Goal: Task Accomplishment & Management: Manage account settings

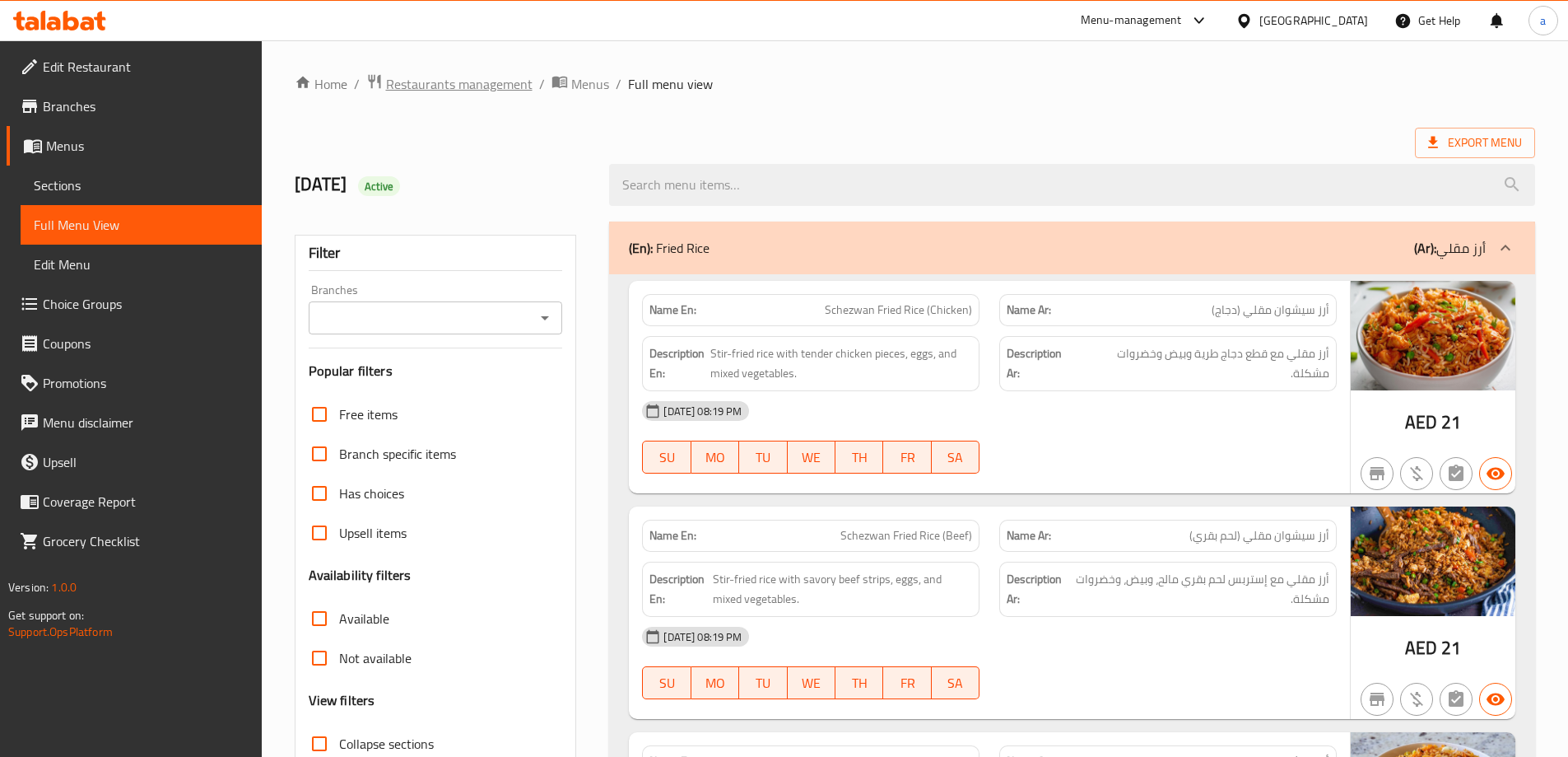
click at [463, 89] on span "Restaurants management" at bounding box center [459, 84] width 147 height 20
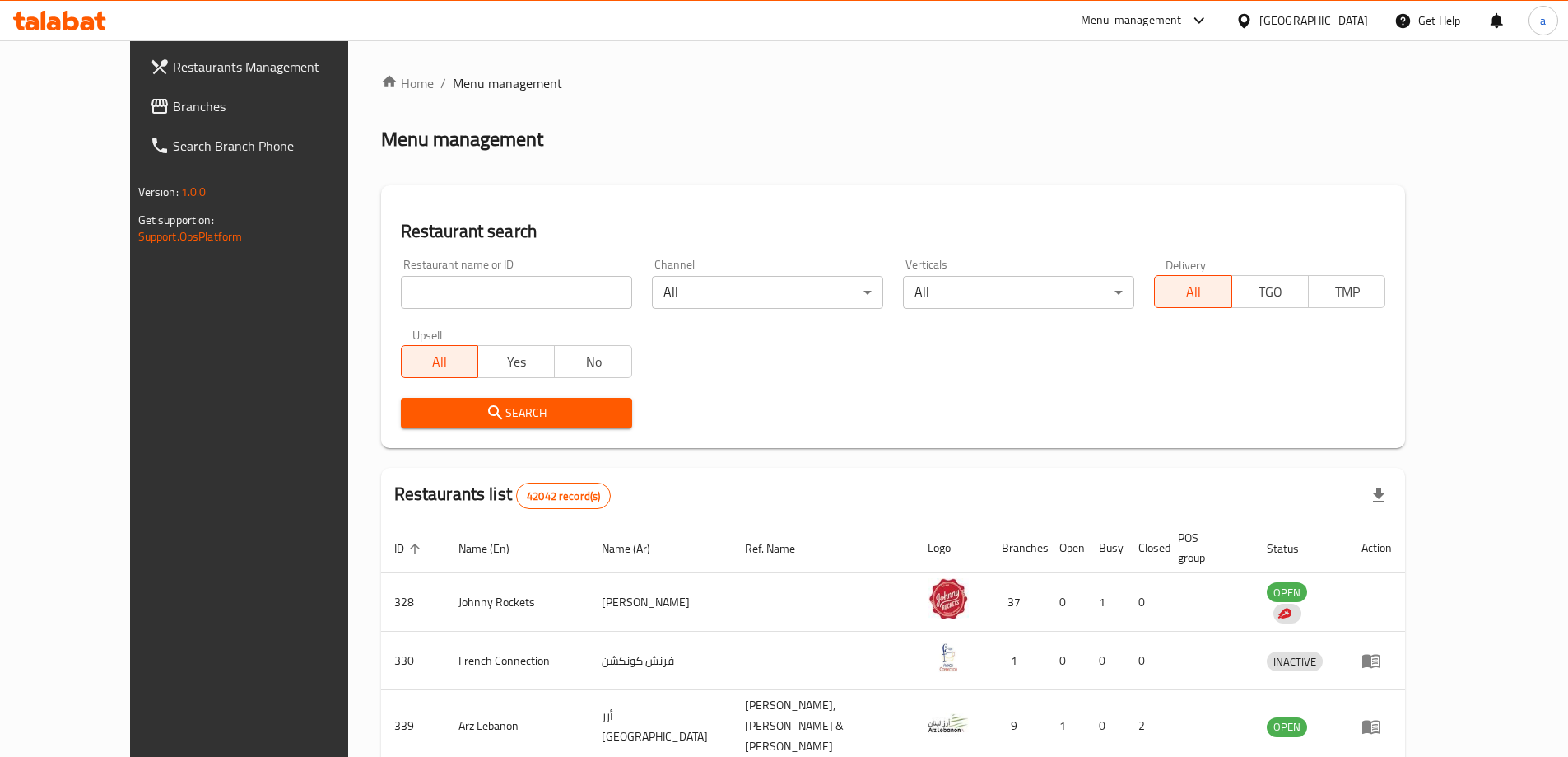
click at [1326, 26] on div "[GEOGRAPHIC_DATA]" at bounding box center [1314, 21] width 109 height 18
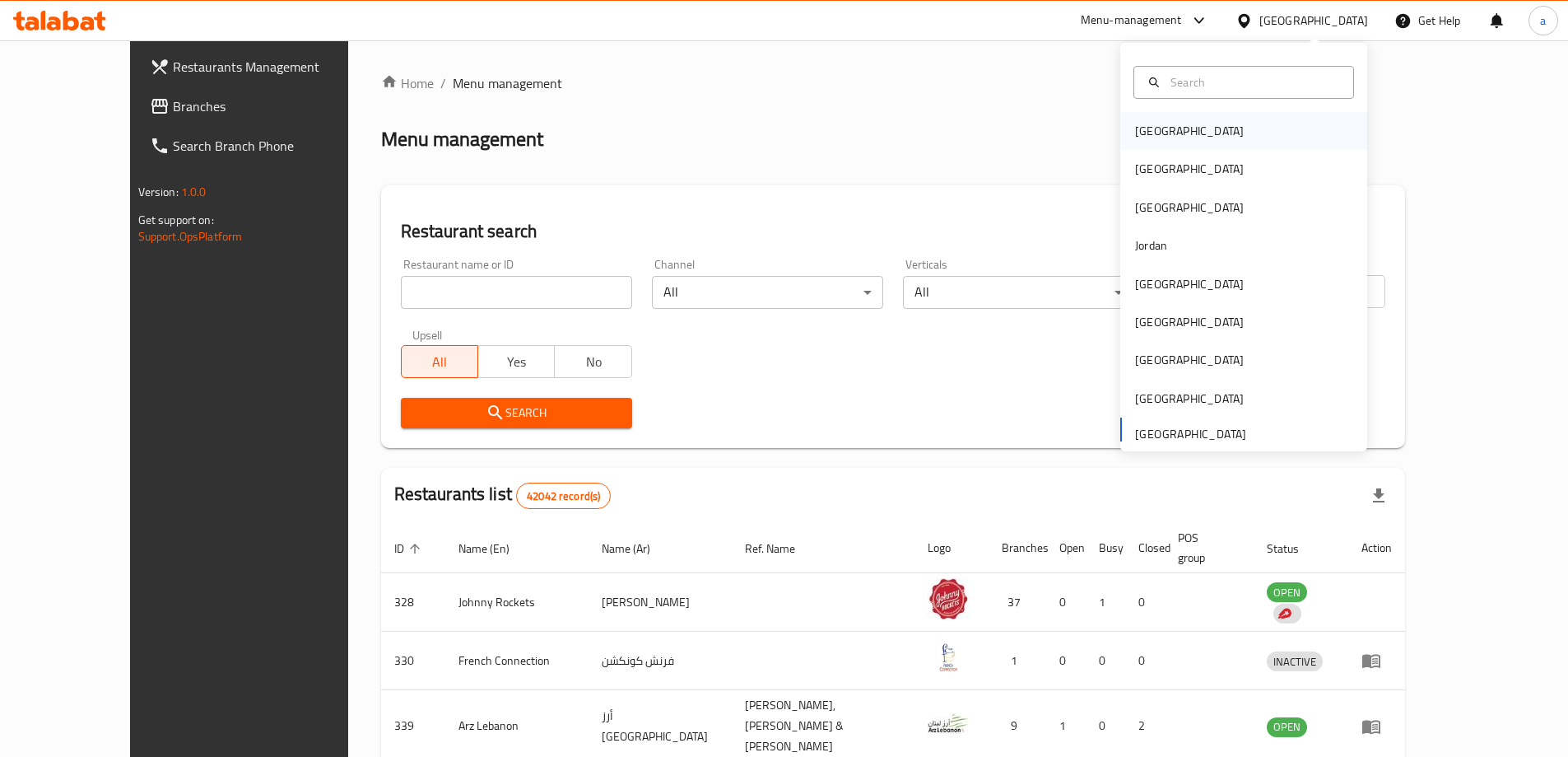
click at [1213, 139] on div "[GEOGRAPHIC_DATA]" at bounding box center [1244, 131] width 247 height 38
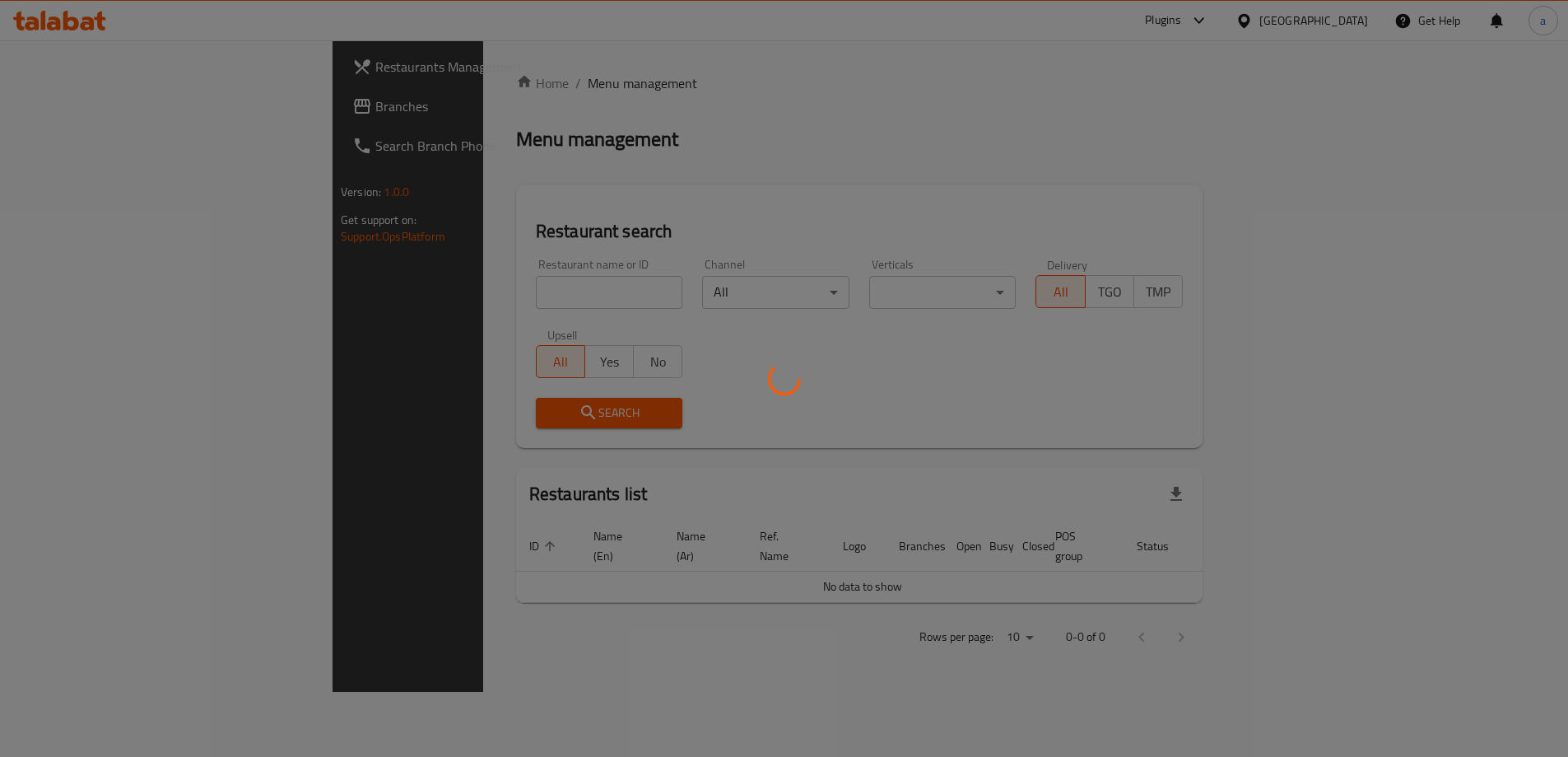
click at [959, 102] on div at bounding box center [784, 378] width 1568 height 757
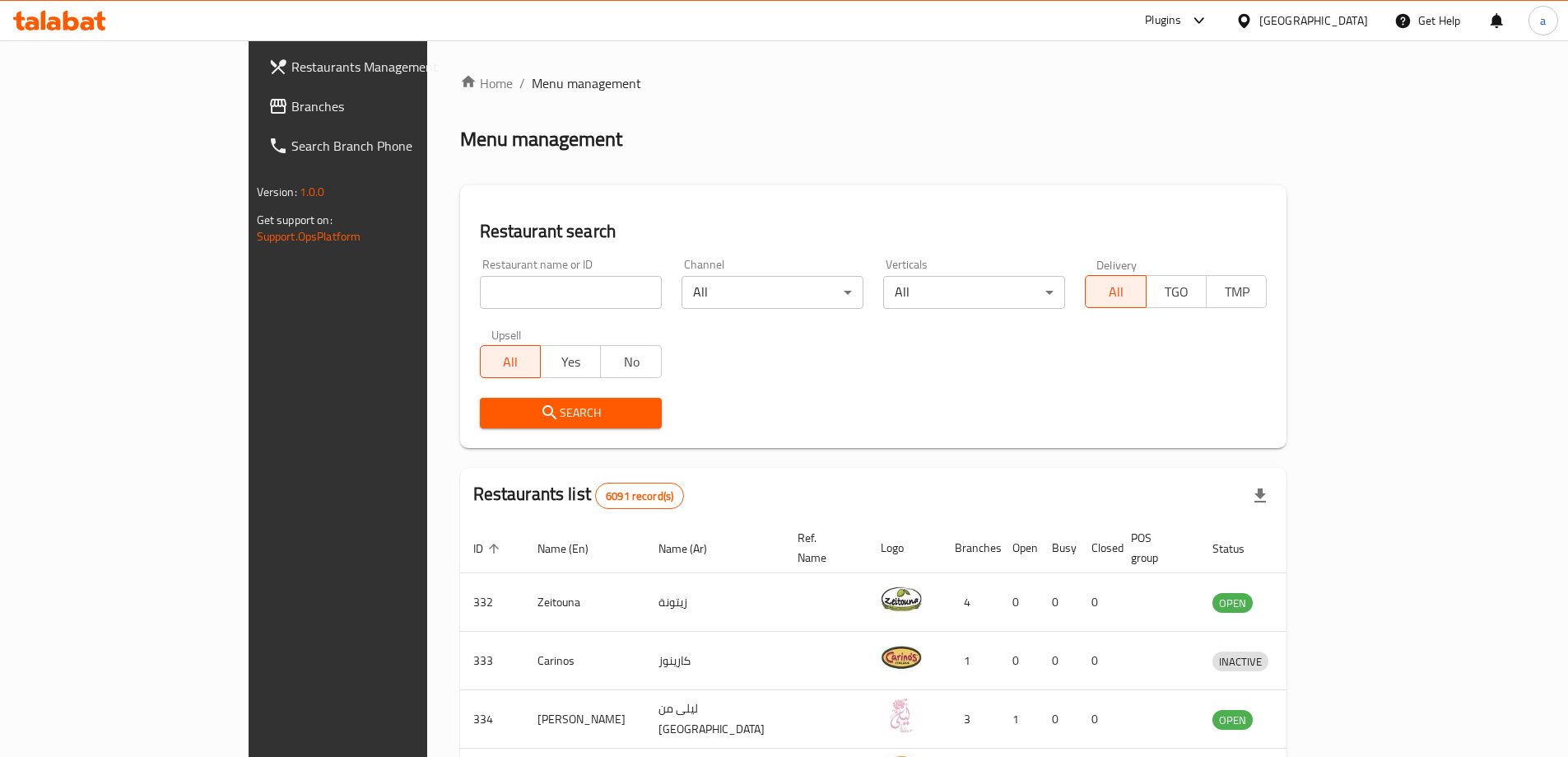
click at [721, 188] on div "Restaurant search Restaurant name or ID Restaurant name or ID Channel All ​ Ver…" at bounding box center [874, 317] width 828 height 263
click at [1315, 34] on div "[GEOGRAPHIC_DATA]" at bounding box center [1302, 21] width 159 height 40
click at [805, 198] on div "Restaurant search Restaurant name or ID Restaurant name or ID Channel All ​ Ver…" at bounding box center [874, 317] width 828 height 263
click at [292, 110] on span "Branches" at bounding box center [395, 106] width 206 height 20
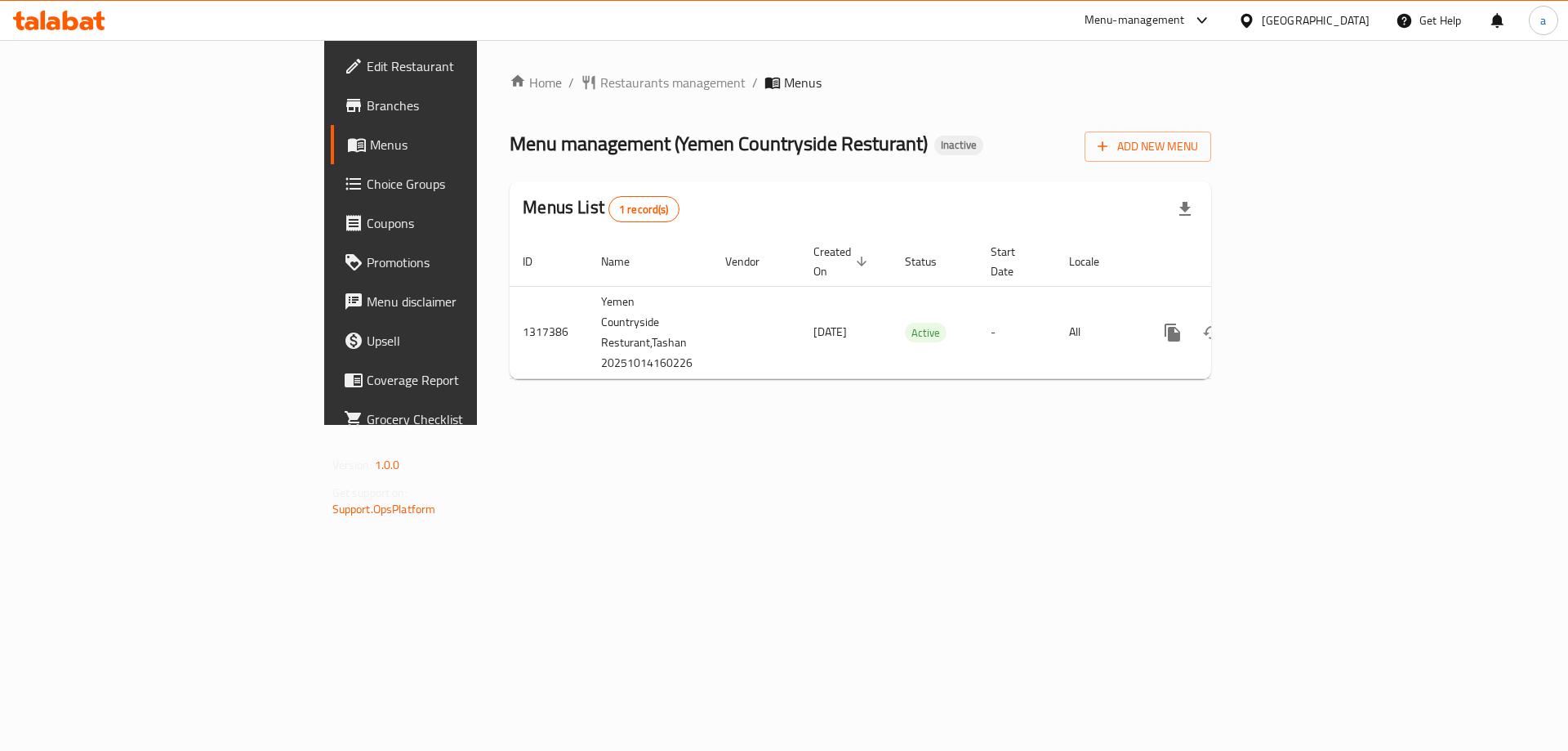
click at [366, 106] on span "Branches" at bounding box center [470, 106] width 207 height 20
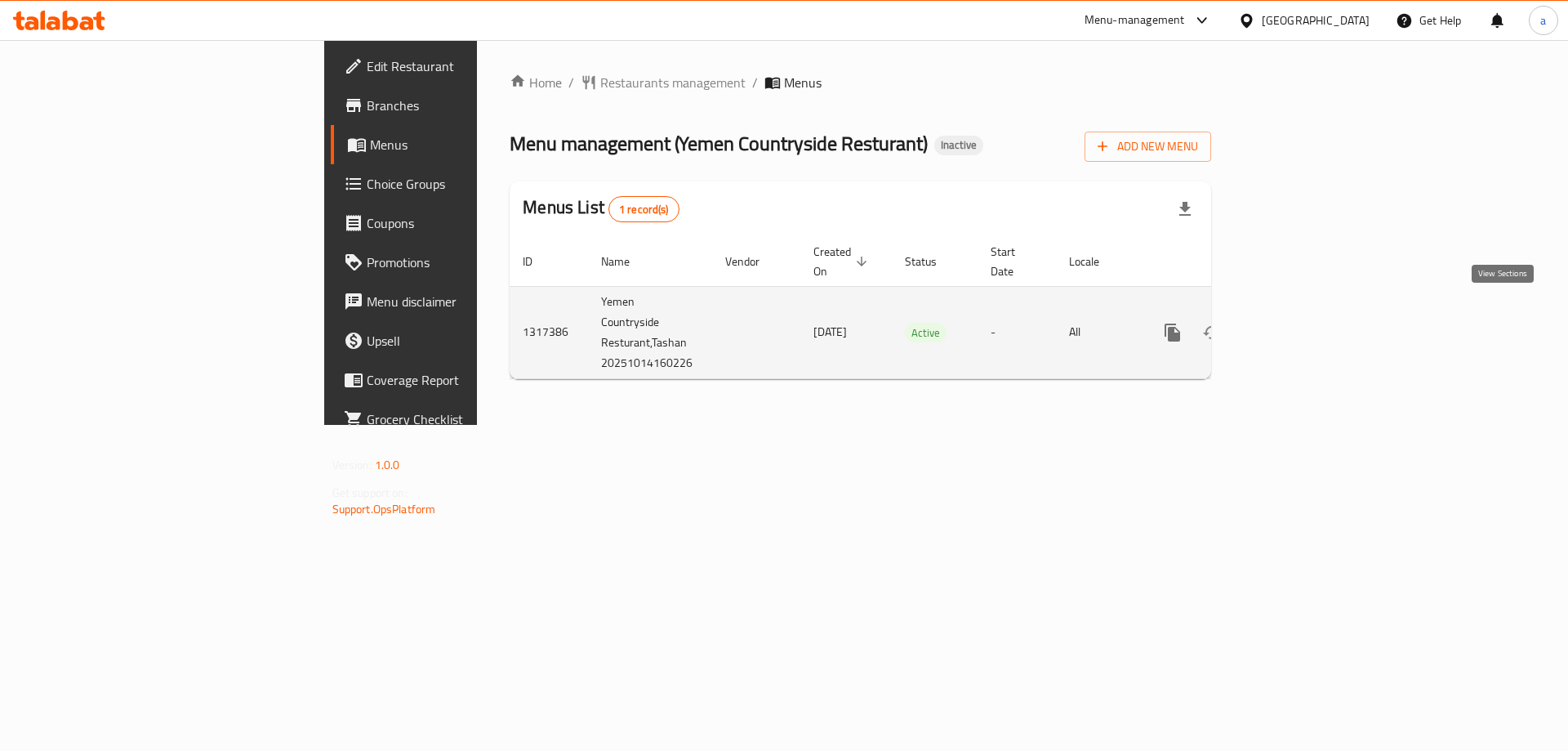
click at [1301, 323] on icon "enhanced table" at bounding box center [1291, 332] width 20 height 20
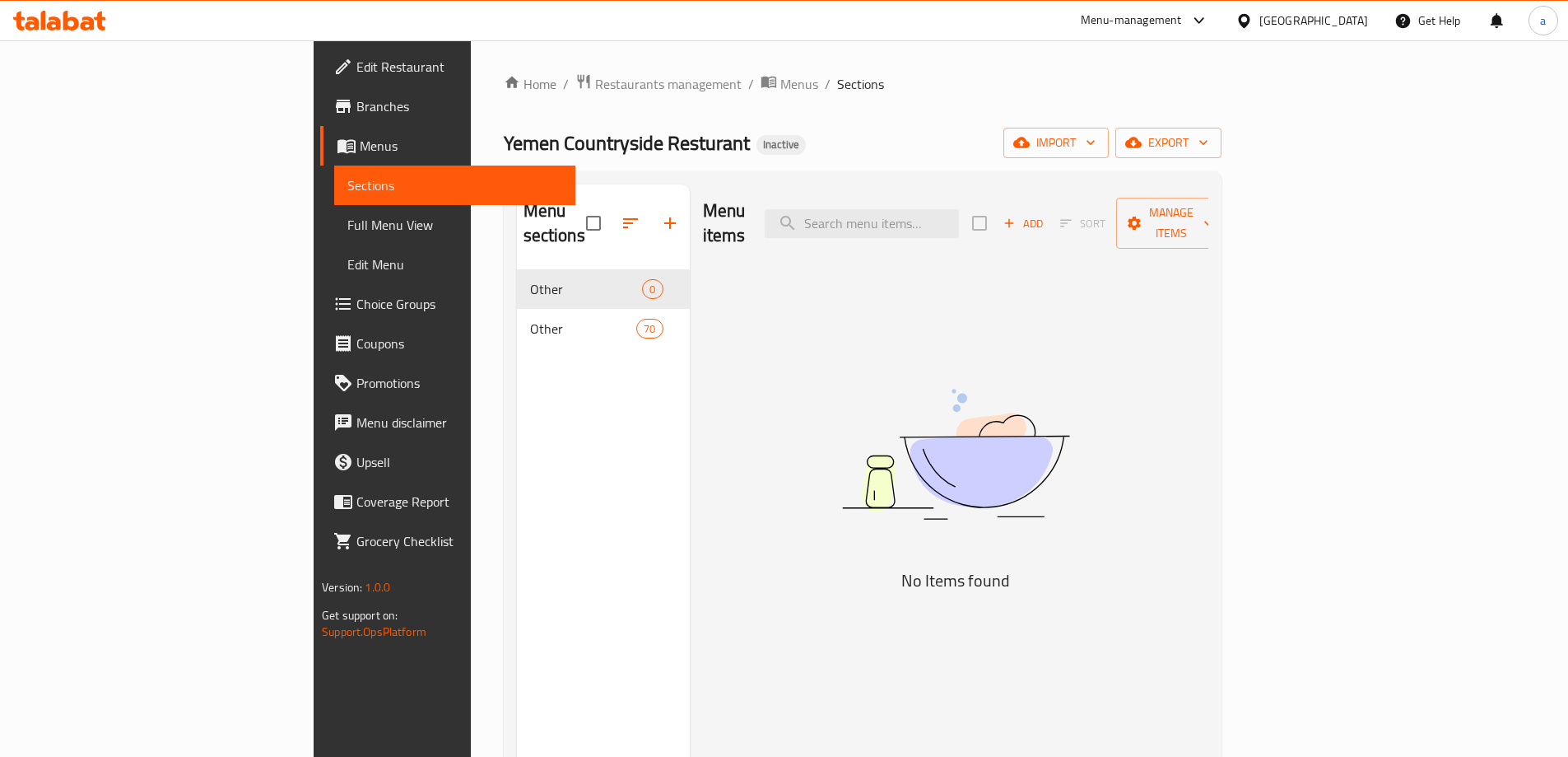
click at [867, 469] on img at bounding box center [955, 454] width 411 height 219
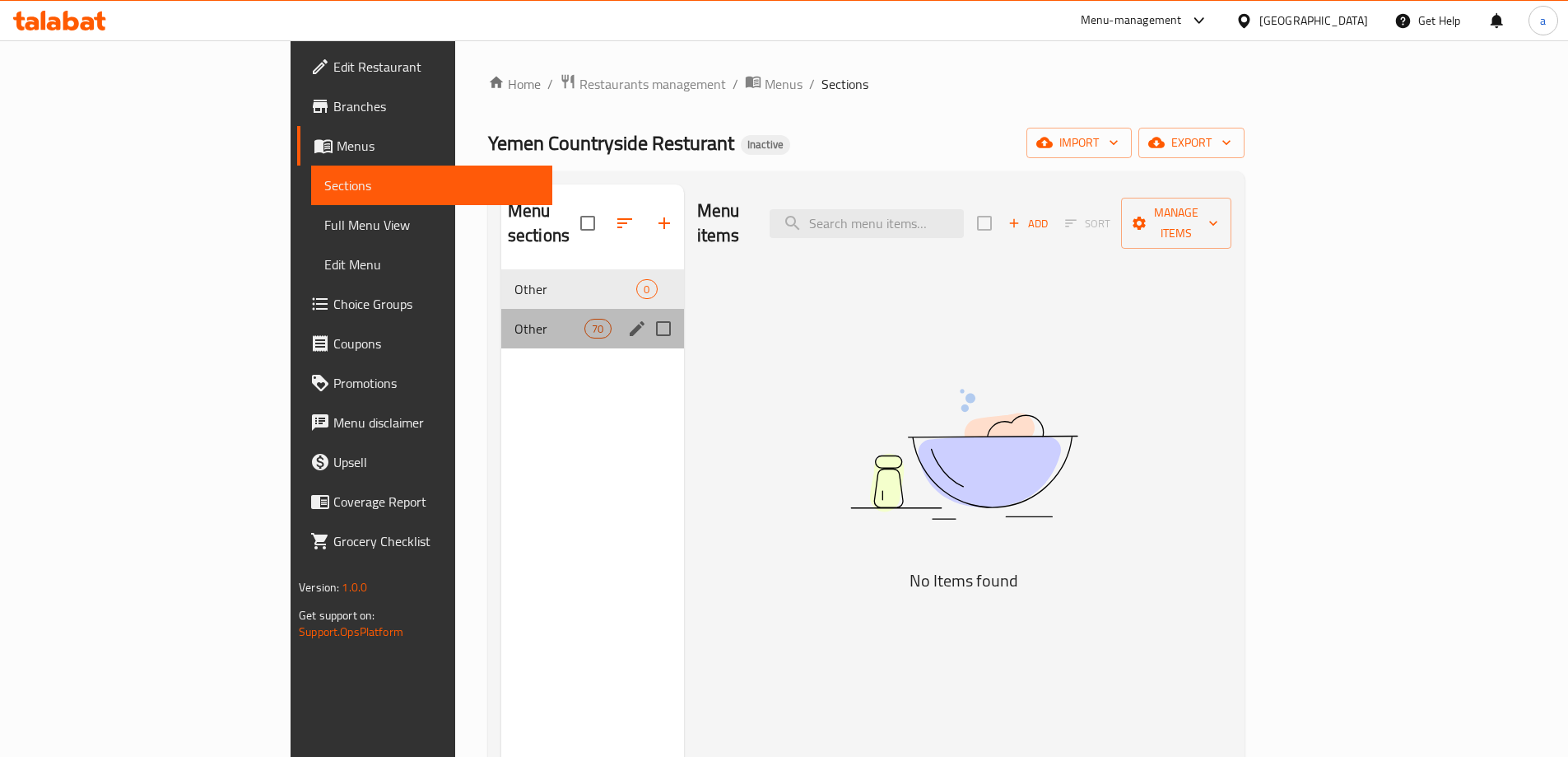
click at [501, 316] on div "Other 70" at bounding box center [593, 328] width 183 height 40
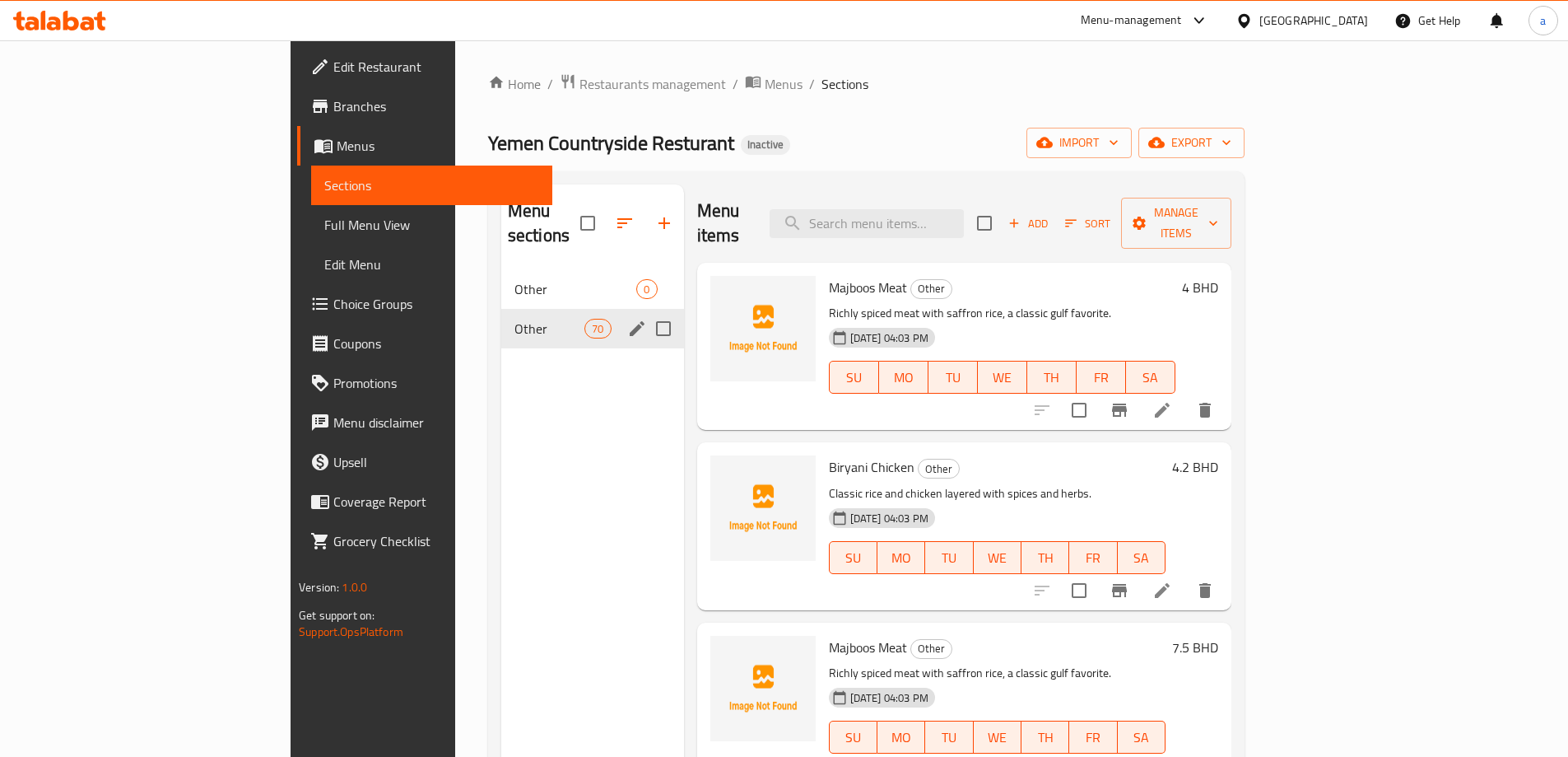
click at [501, 316] on div "Other 70" at bounding box center [593, 328] width 183 height 40
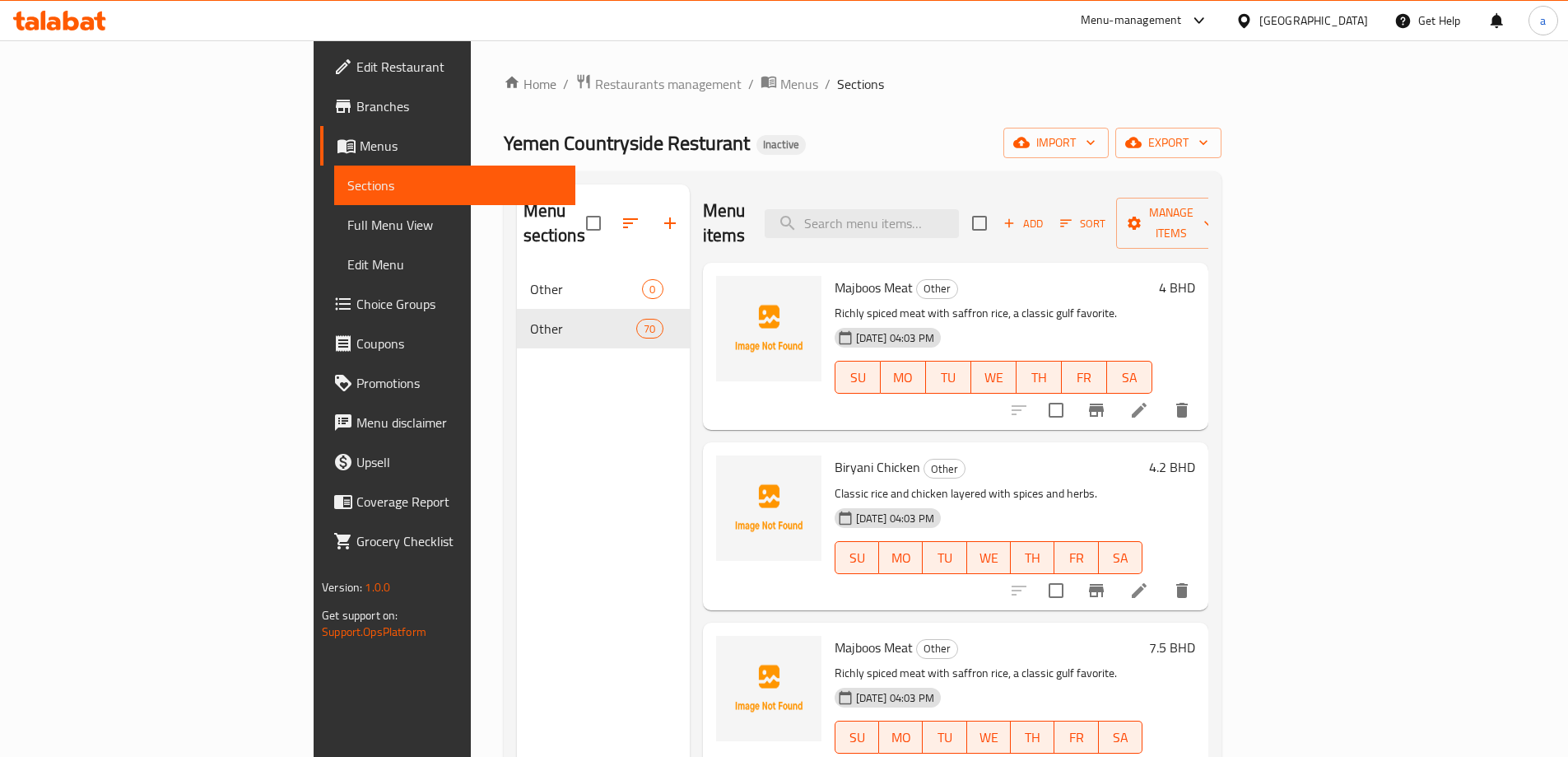
click at [517, 455] on div "Menu sections Other 0 Other 70" at bounding box center [603, 563] width 173 height 757
click at [525, 418] on div "Menu sections Other 0 Other 70" at bounding box center [603, 563] width 173 height 757
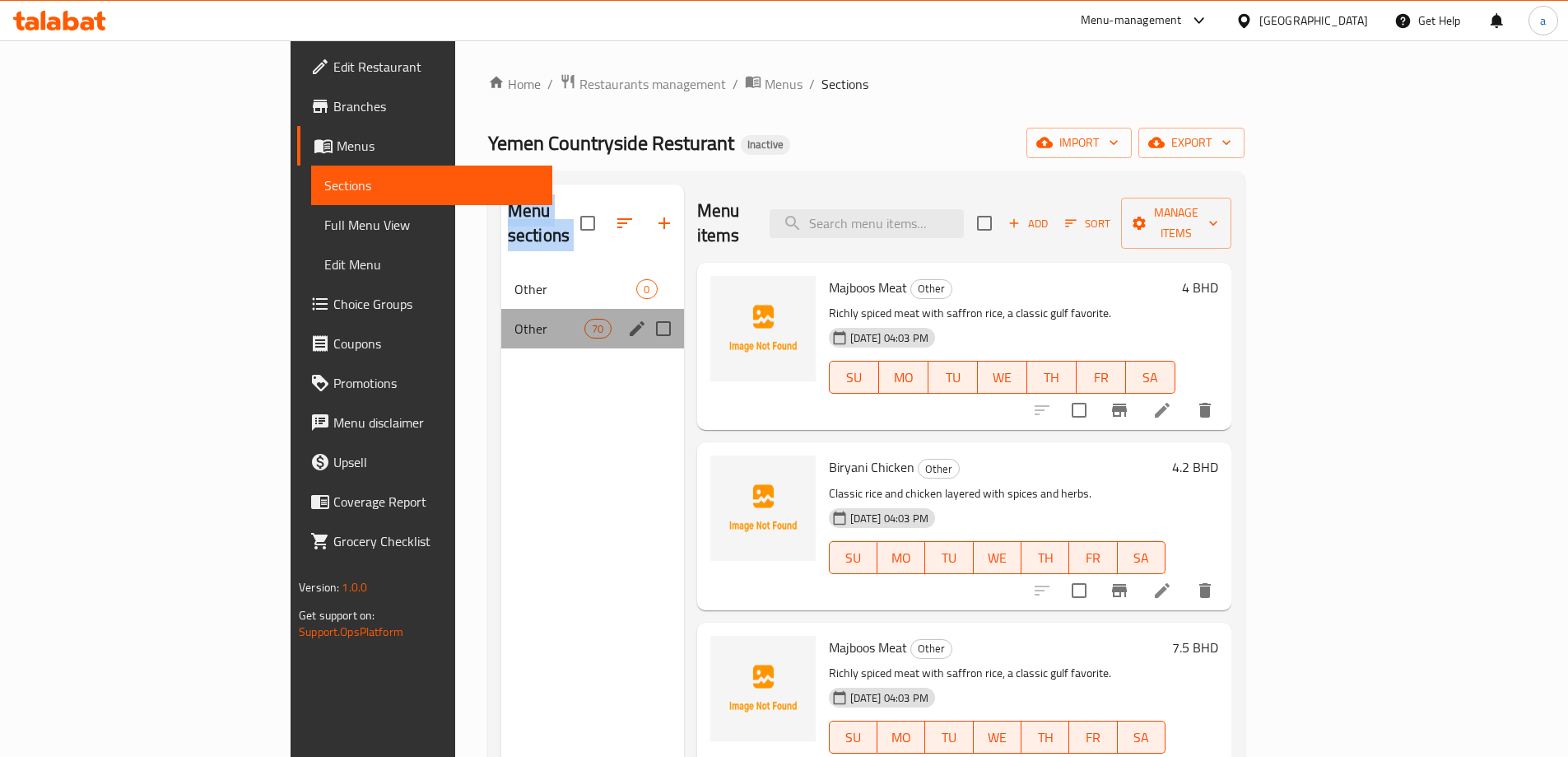
click at [514, 318] on span "Other" at bounding box center [549, 328] width 70 height 20
click at [514, 458] on div "Menu sections Other 0 Other 70" at bounding box center [593, 563] width 183 height 757
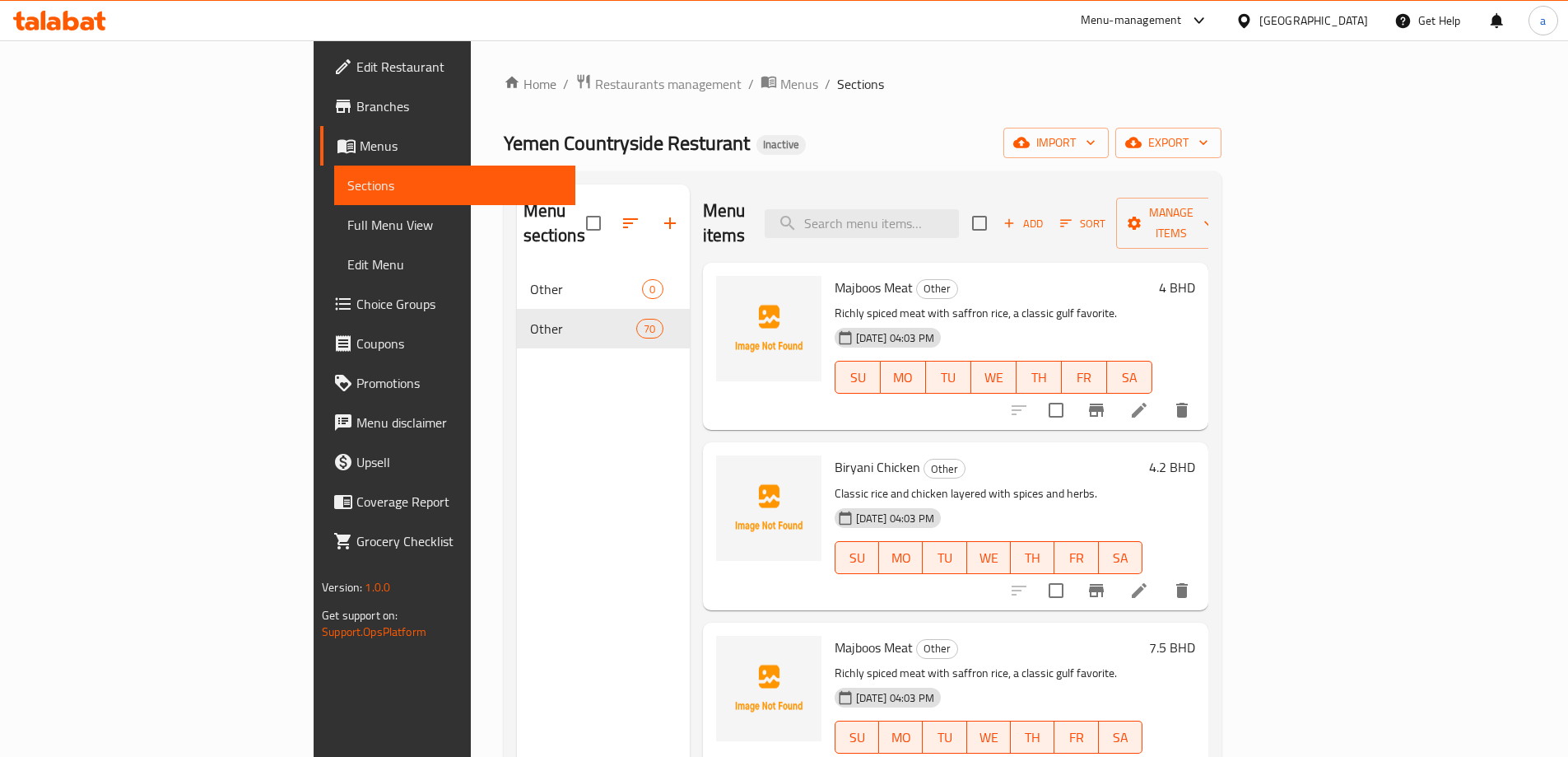
click at [517, 458] on div "Menu sections Other 0 Other 70" at bounding box center [603, 563] width 173 height 757
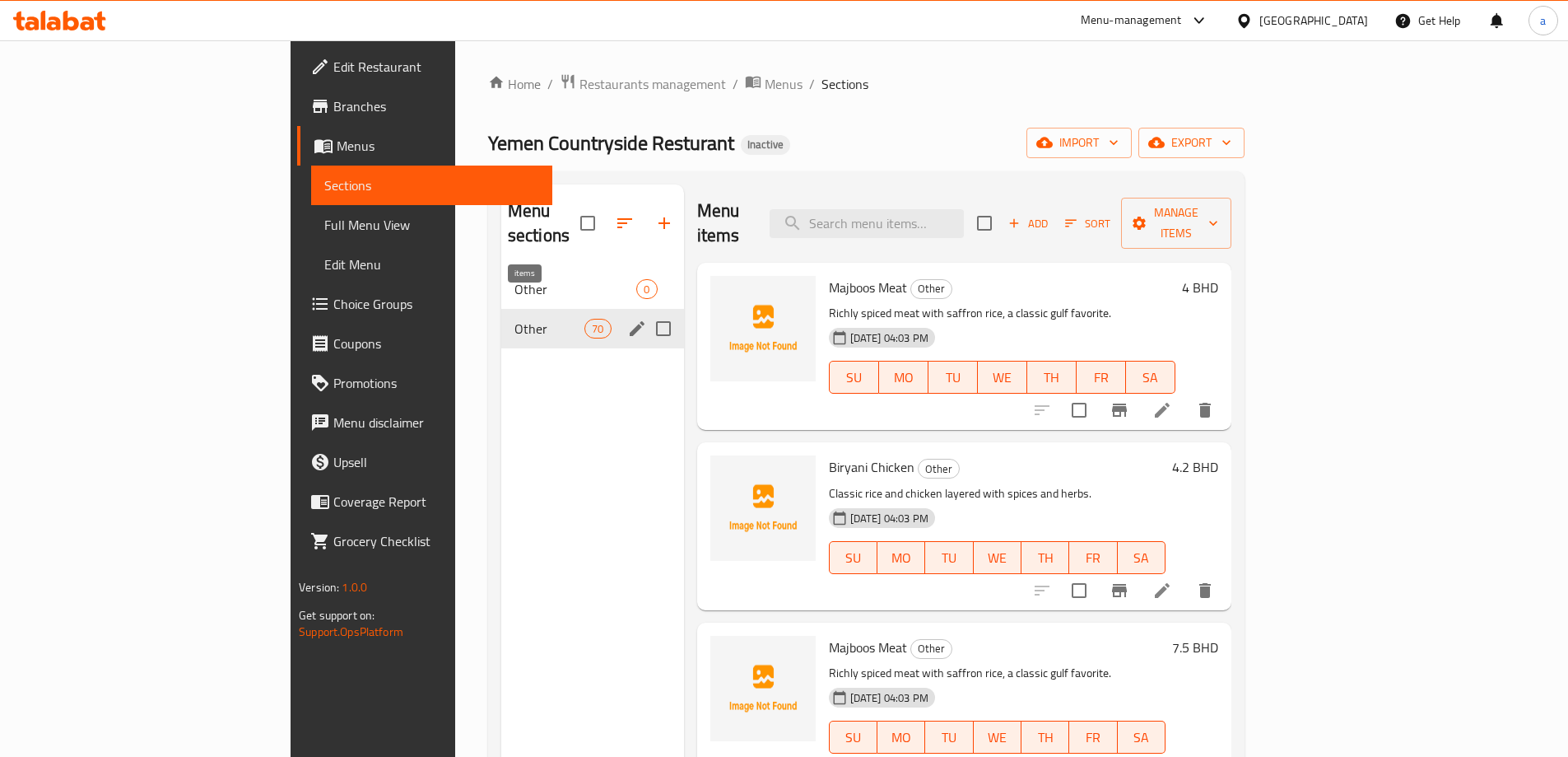
click at [585, 321] on span "70" at bounding box center [598, 328] width 25 height 16
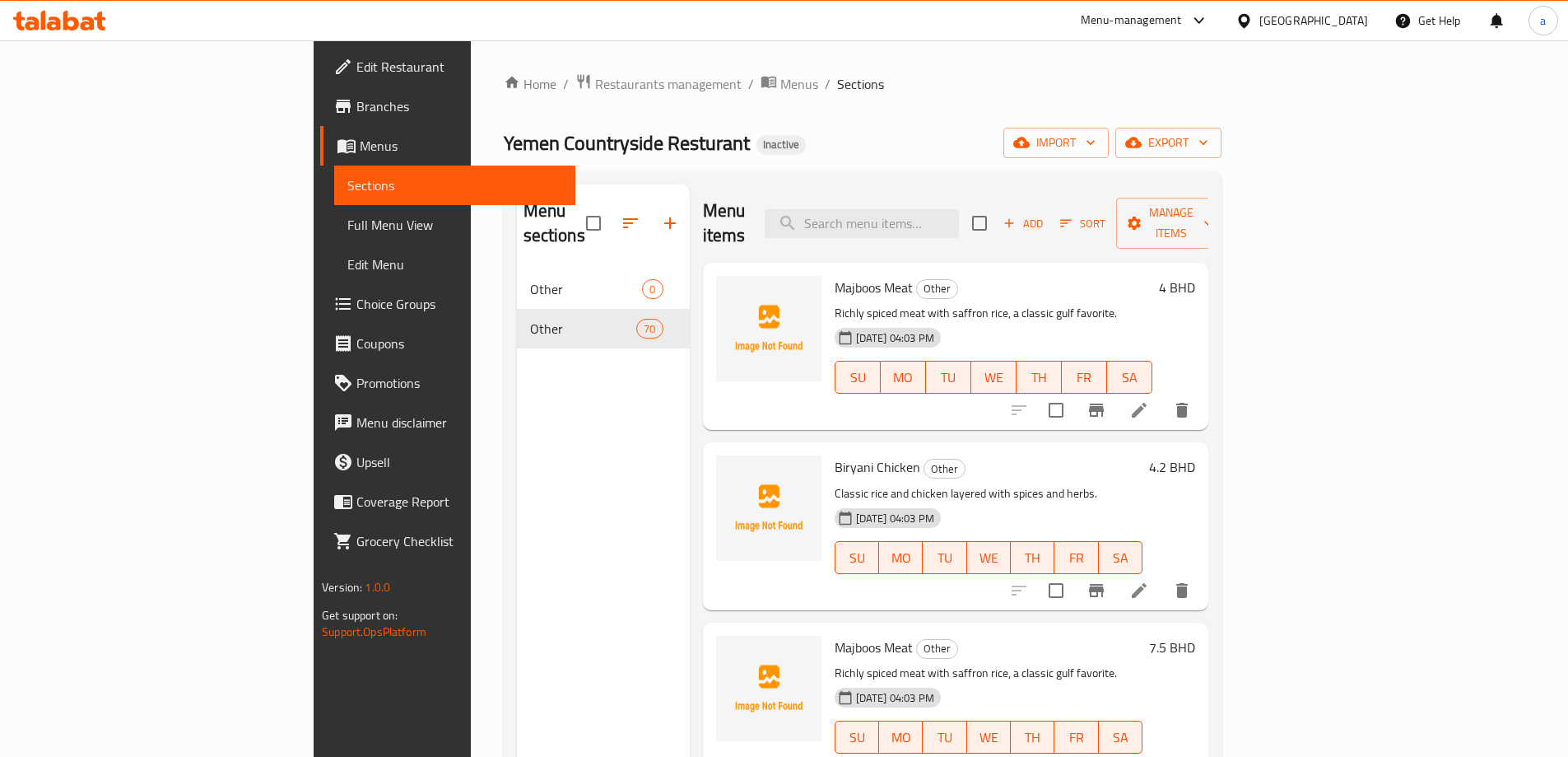
click at [517, 366] on div "Menu sections Other 0 Other 70" at bounding box center [603, 563] width 173 height 757
click at [517, 384] on div "Menu sections Other 0 Other 70" at bounding box center [603, 563] width 173 height 757
click at [536, 396] on div "Menu sections Other 0 Other 70" at bounding box center [603, 563] width 173 height 757
click at [535, 396] on div "Menu sections Other 0 Other 70" at bounding box center [603, 563] width 173 height 757
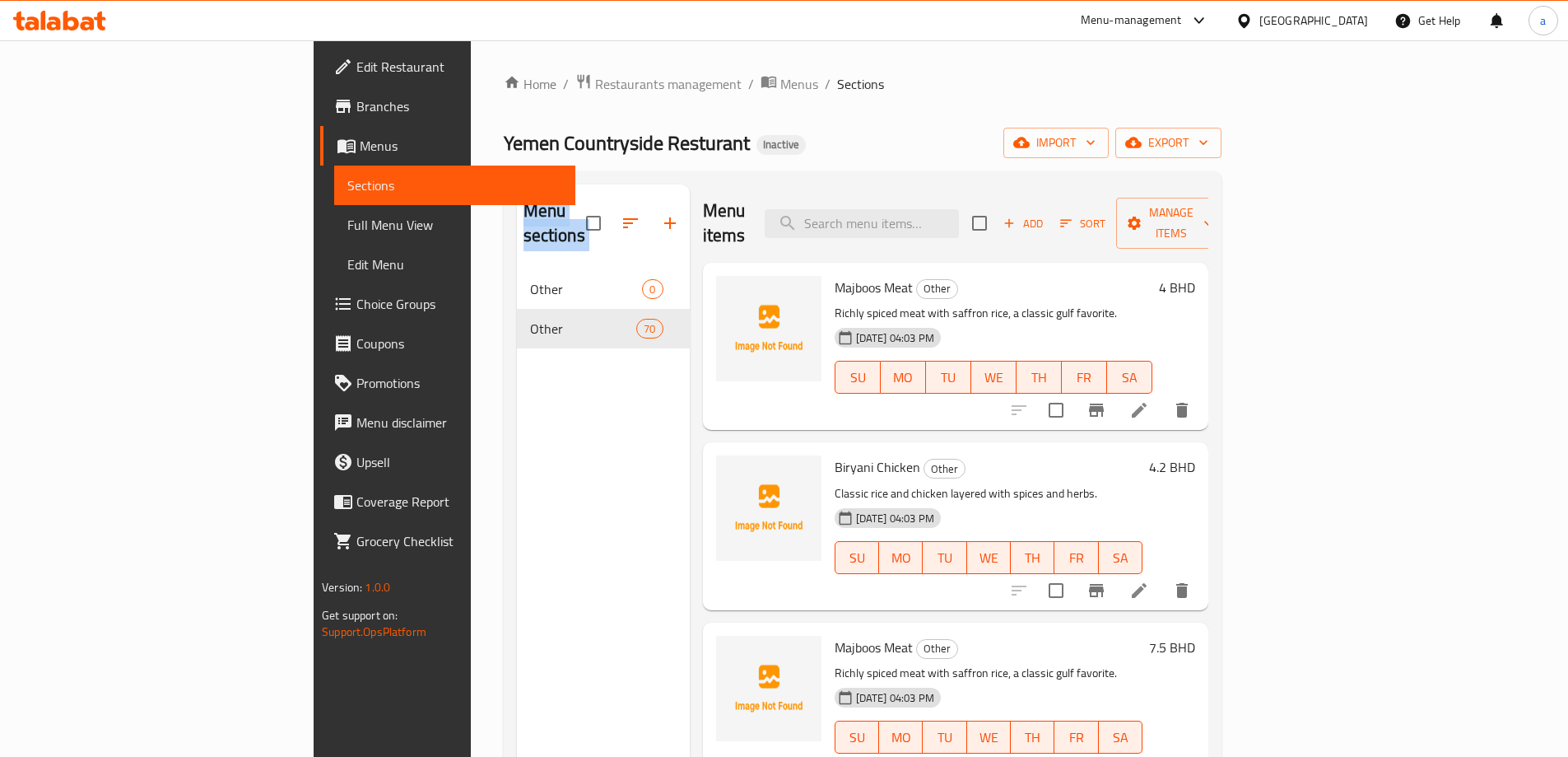
click at [535, 396] on div "Menu sections Other 0 Other 70" at bounding box center [603, 563] width 173 height 757
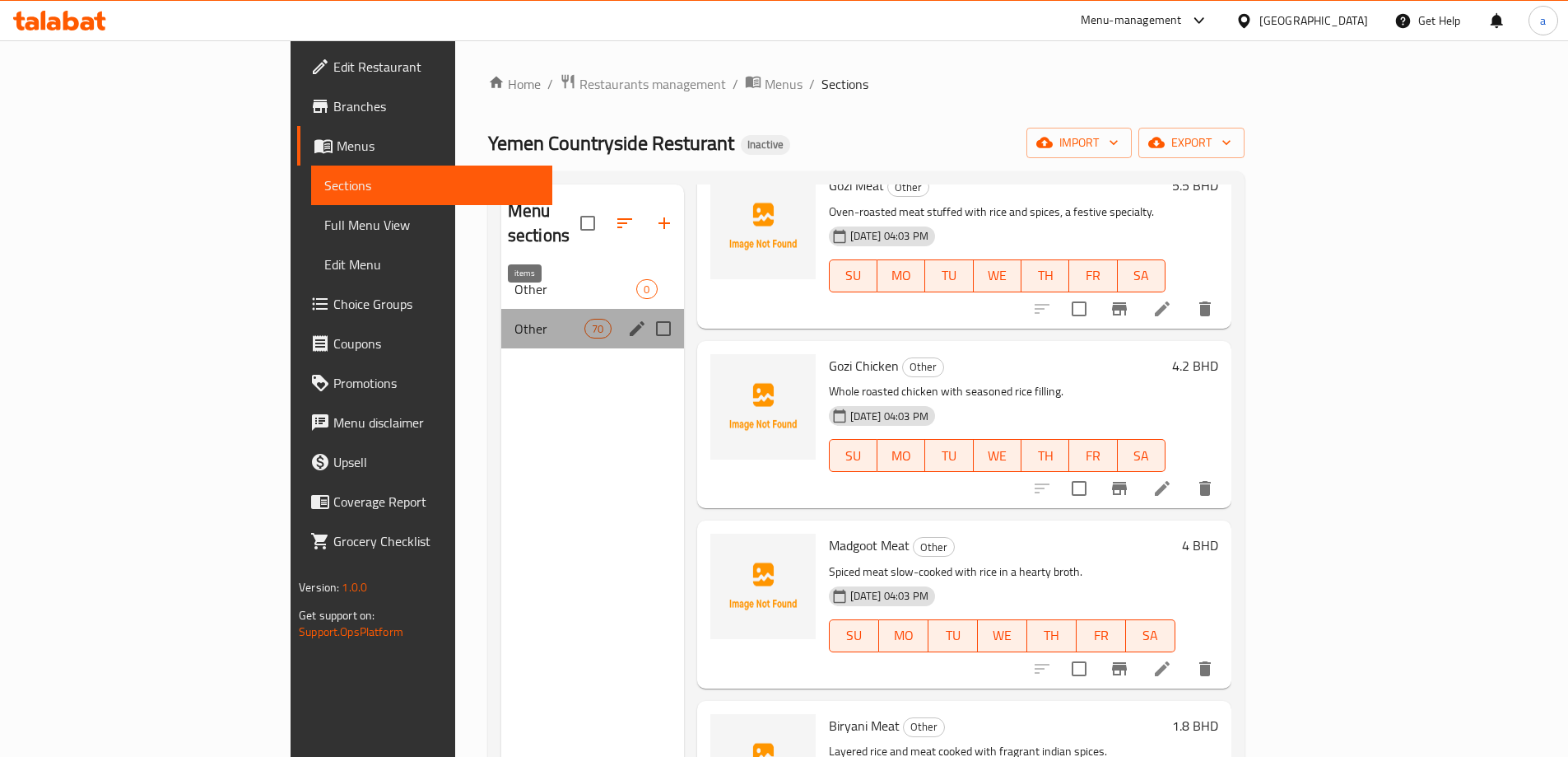
click at [584, 318] on div "70" at bounding box center [598, 328] width 26 height 20
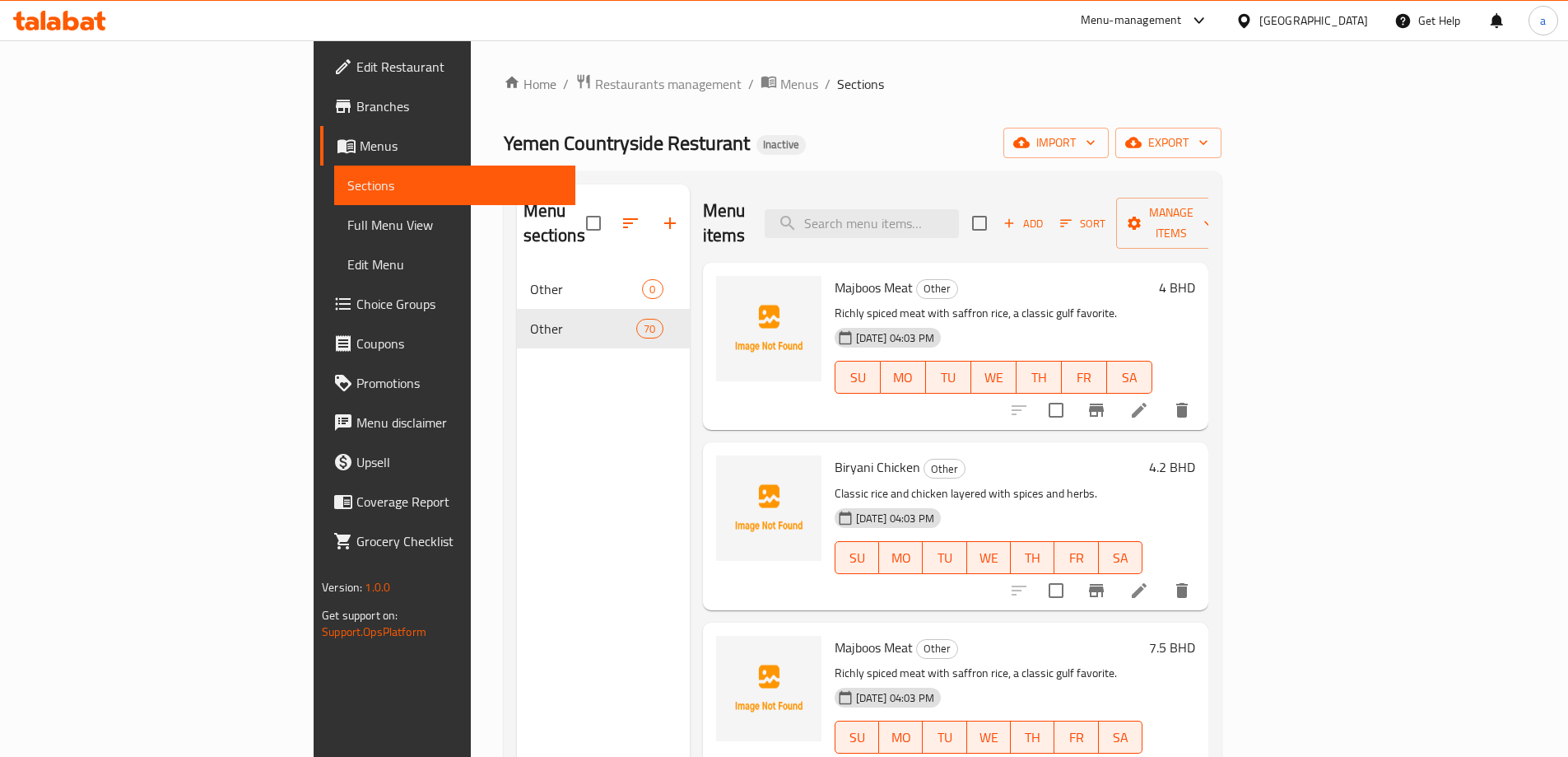
click at [540, 445] on div "Menu sections Other 0 Other 70" at bounding box center [603, 563] width 173 height 757
click at [517, 488] on div "Menu sections Other 0 Other 70" at bounding box center [603, 563] width 173 height 757
click at [678, 2] on div "Menu-management Bahrain Get Help a" at bounding box center [784, 21] width 1568 height 40
click at [849, 141] on div "Yemen Countryside Resturant Inactive import export" at bounding box center [862, 143] width 718 height 31
click at [517, 529] on div "Menu sections Other 0 Other 70" at bounding box center [603, 563] width 173 height 757
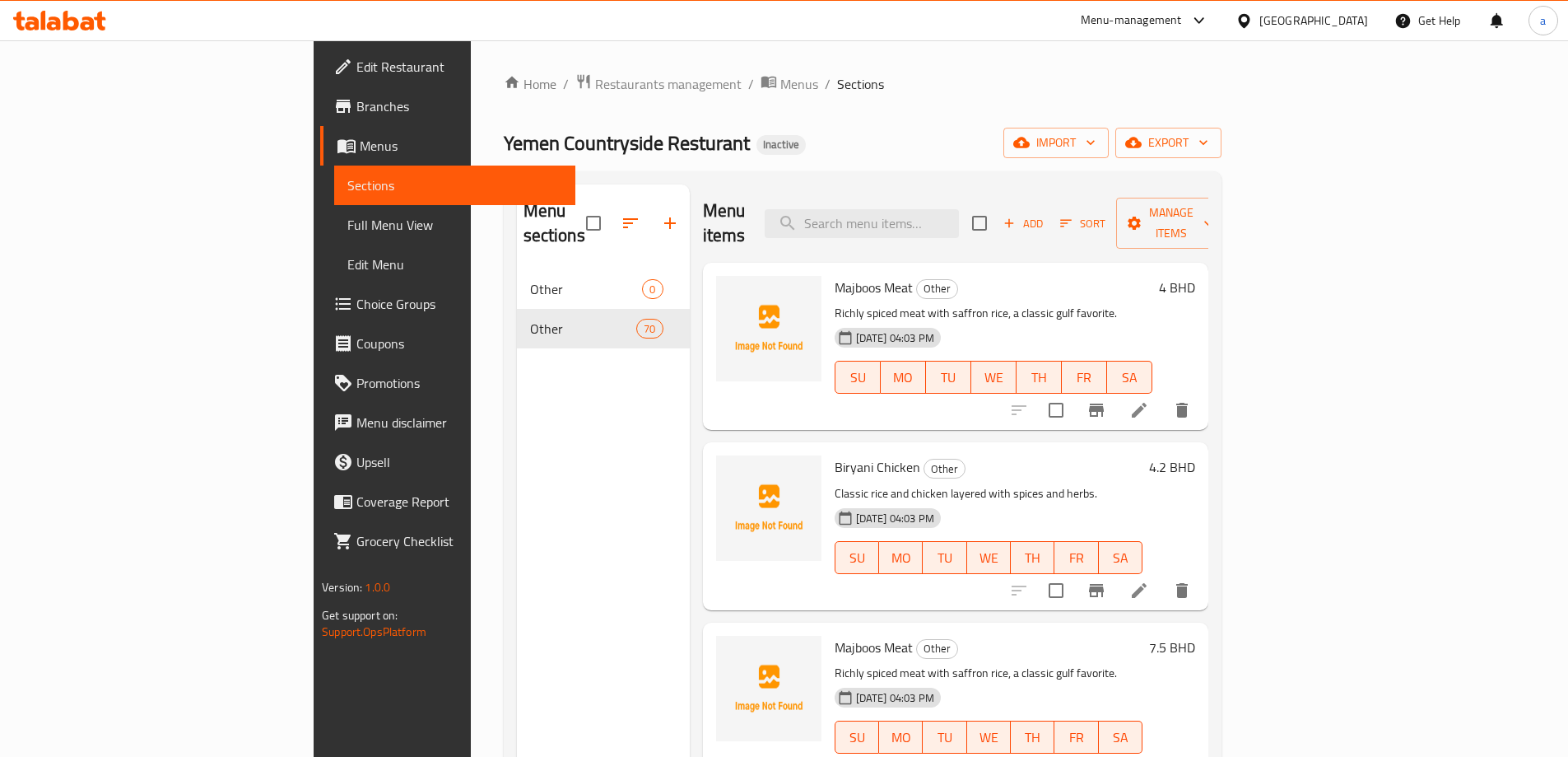
click at [320, 80] on link "Edit Restaurant" at bounding box center [448, 67] width 256 height 40
